Goal: Transaction & Acquisition: Purchase product/service

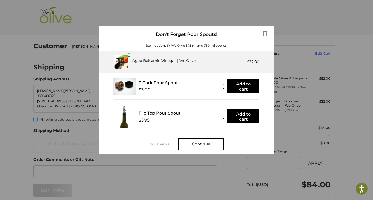
scroll to position [16, 0]
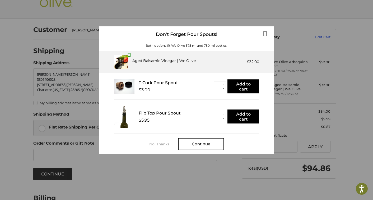
click at [161, 145] on div "No, Thanks" at bounding box center [163, 144] width 29 height 4
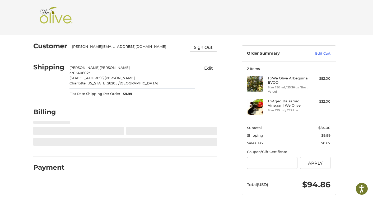
select select "**"
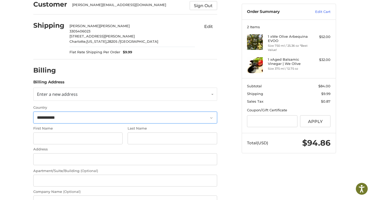
scroll to position [52, 0]
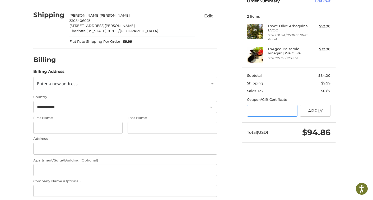
click at [256, 111] on input "Gift Certificate or Coupon Code" at bounding box center [272, 111] width 50 height 12
paste input "**********"
type input "**********"
drag, startPoint x: 313, startPoint y: 110, endPoint x: 308, endPoint y: 108, distance: 5.7
click at [313, 110] on button "Apply" at bounding box center [315, 111] width 31 height 12
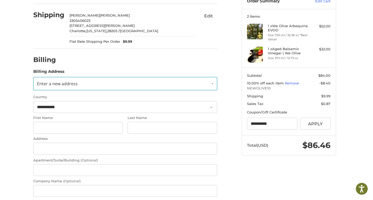
click at [106, 88] on link "Enter a new address" at bounding box center [125, 83] width 184 height 13
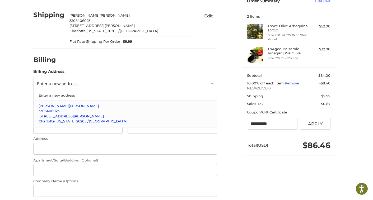
click at [95, 107] on p "[PERSON_NAME]" at bounding box center [125, 105] width 173 height 5
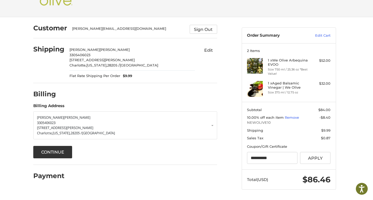
scroll to position [18, 0]
drag, startPoint x: 58, startPoint y: 151, endPoint x: 61, endPoint y: 152, distance: 3.2
click at [58, 151] on button "Continue" at bounding box center [52, 152] width 39 height 12
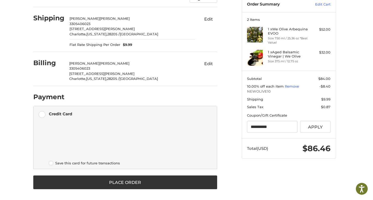
scroll to position [50, 0]
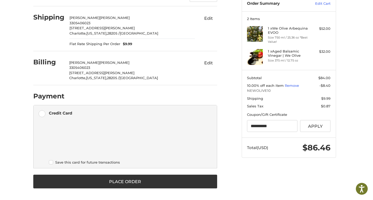
click at [106, 162] on label "Save this card for future transactions" at bounding box center [129, 162] width 160 height 4
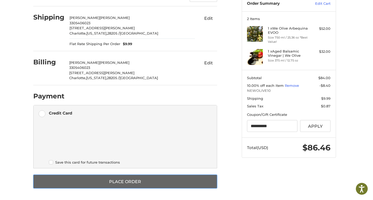
click at [124, 181] on button "Place Order" at bounding box center [125, 182] width 184 height 14
